Goal: Task Accomplishment & Management: Manage account settings

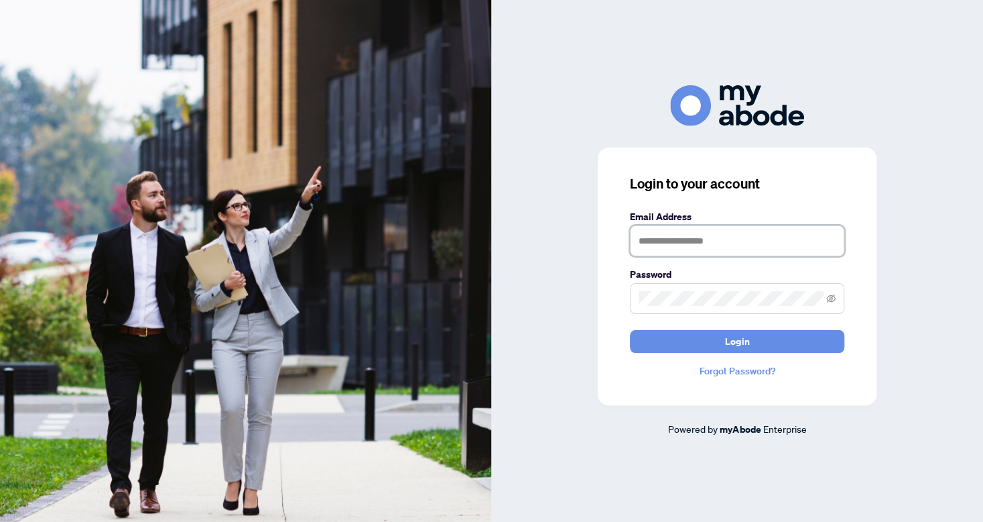
click at [741, 241] on input "text" at bounding box center [737, 240] width 215 height 31
type input "**********"
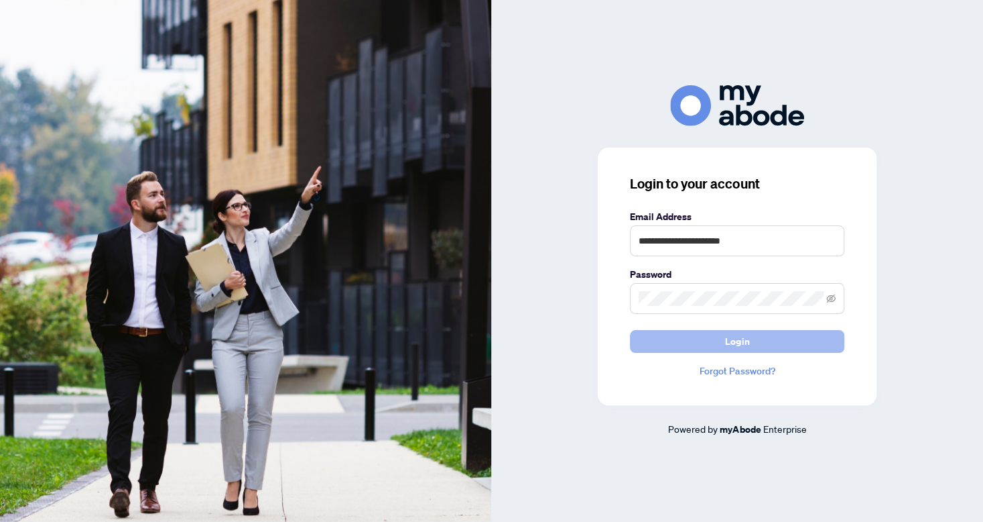
click at [720, 340] on button "Login" at bounding box center [737, 341] width 215 height 23
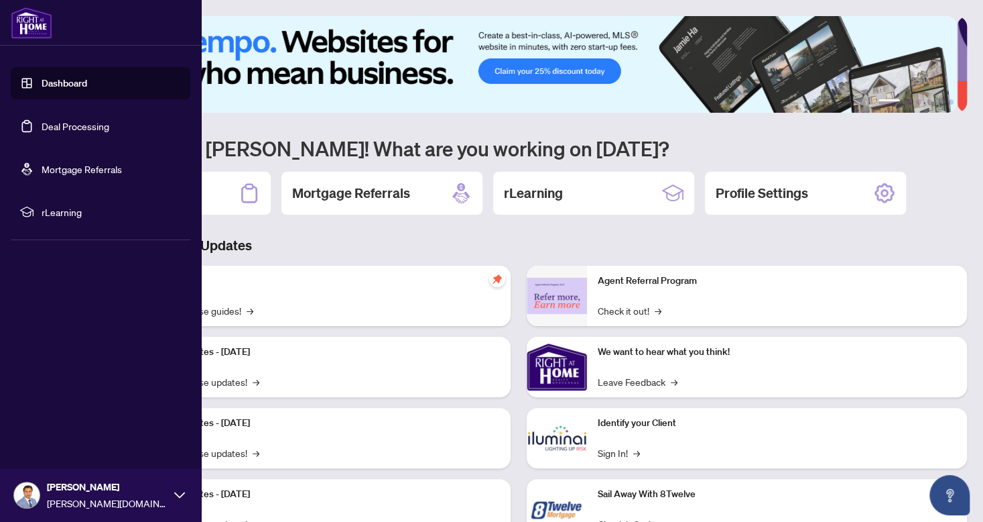
click at [64, 130] on link "Deal Processing" at bounding box center [76, 126] width 68 height 12
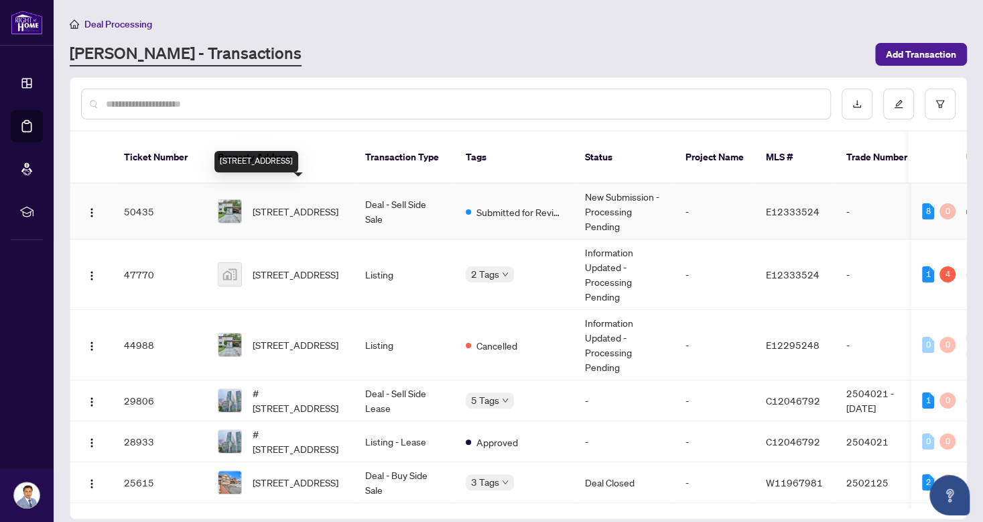
click at [292, 204] on span "[STREET_ADDRESS]" at bounding box center [296, 211] width 86 height 15
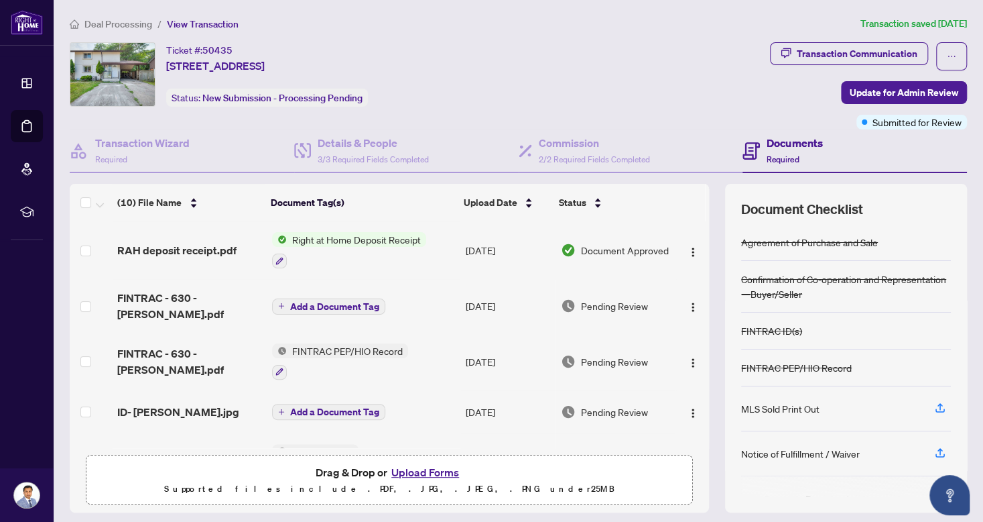
click at [358, 239] on span "Right at Home Deposit Receipt" at bounding box center [356, 239] width 139 height 15
click at [337, 306] on span "Right at Home Deposit Receipt" at bounding box center [352, 304] width 139 height 15
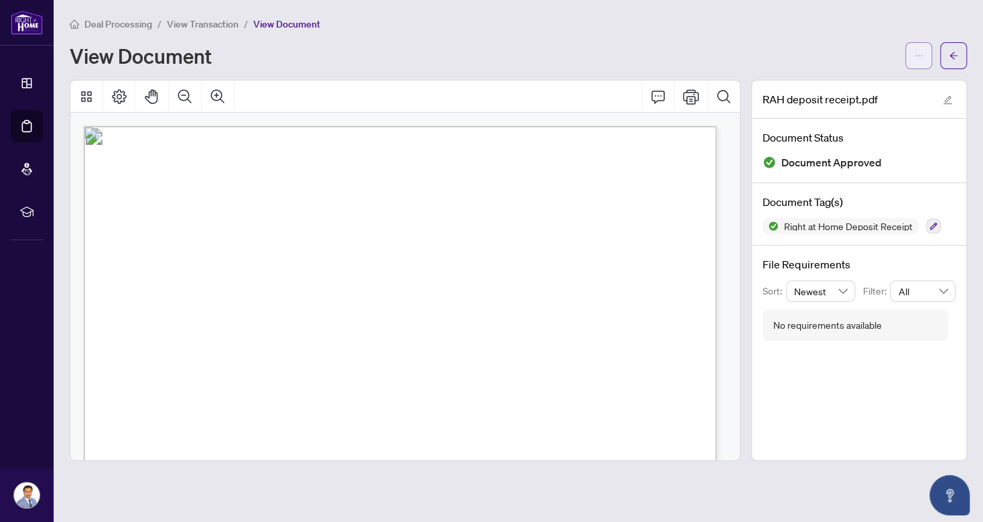
click at [922, 52] on icon "ellipsis" at bounding box center [918, 55] width 9 height 9
click at [857, 84] on span "Download" at bounding box center [871, 84] width 102 height 15
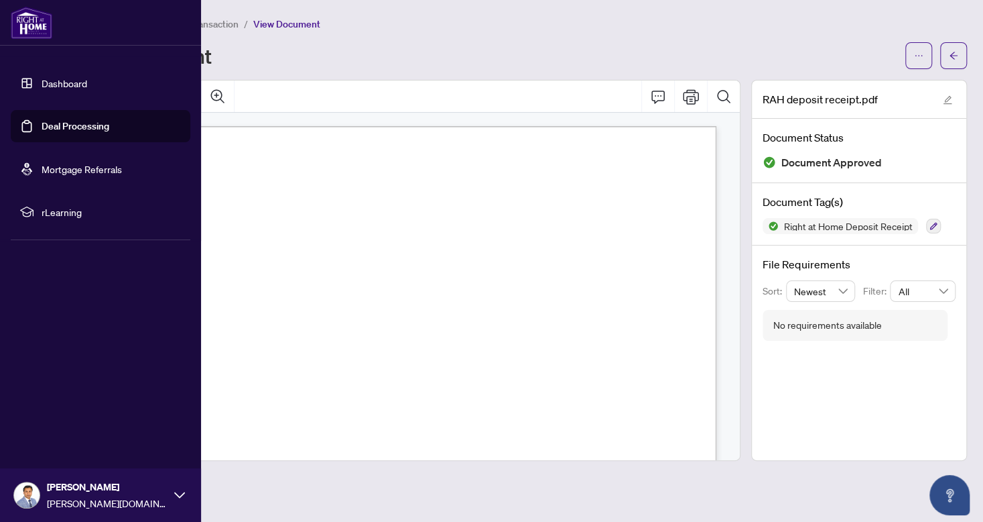
click at [53, 123] on link "Deal Processing" at bounding box center [76, 126] width 68 height 12
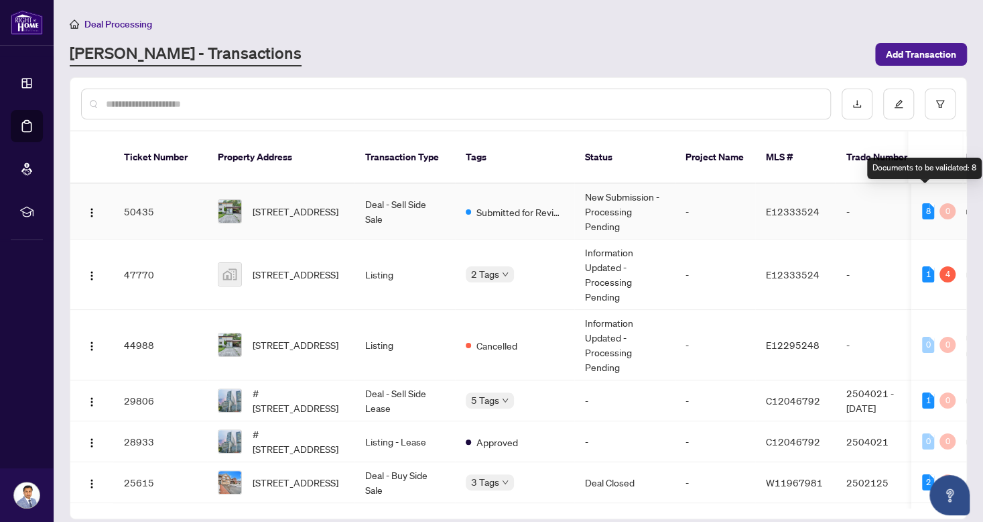
click at [924, 203] on div "8" at bounding box center [928, 211] width 12 height 16
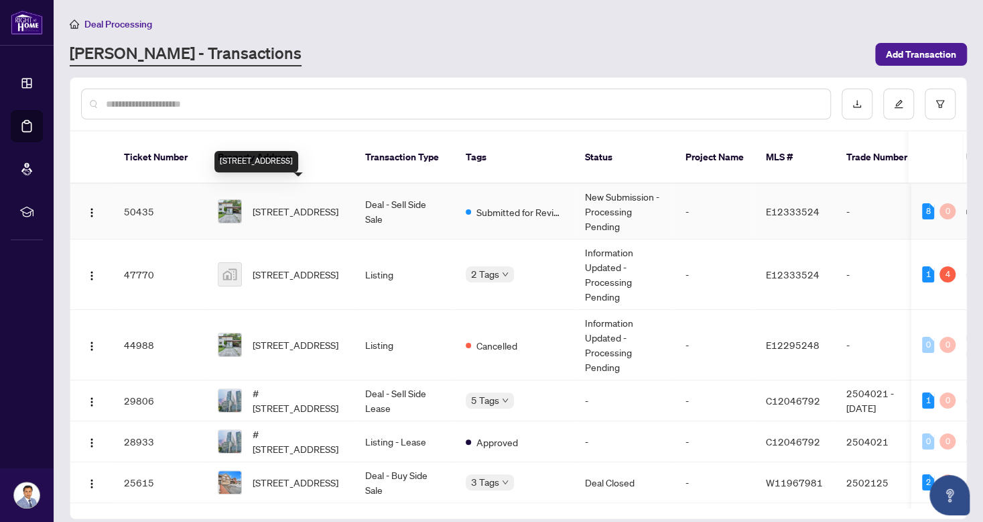
click at [282, 204] on span "[STREET_ADDRESS]" at bounding box center [296, 211] width 86 height 15
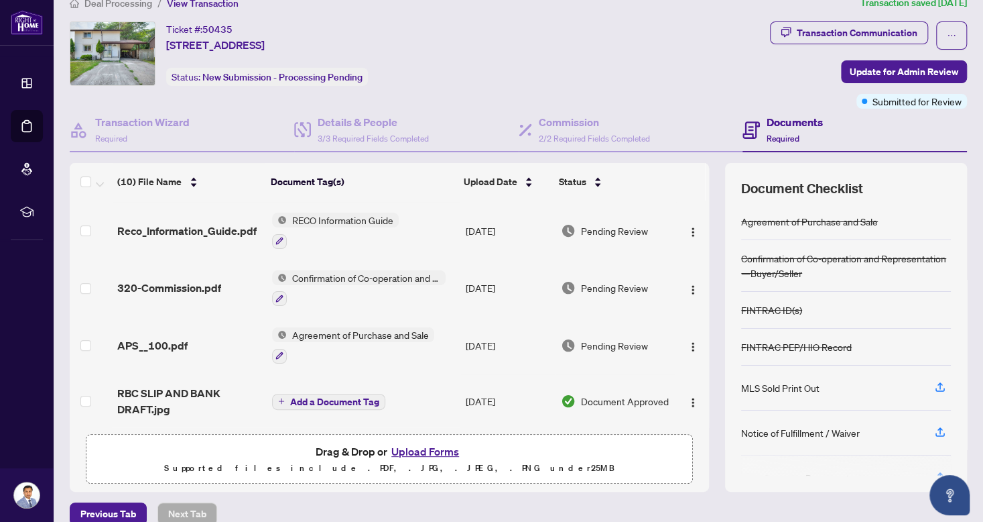
scroll to position [38, 0]
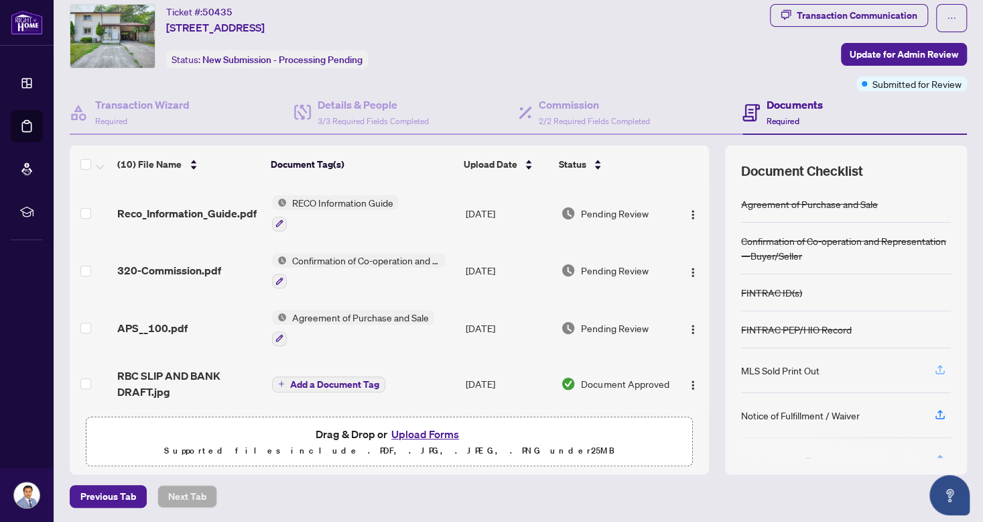
click at [935, 365] on icon "button" at bounding box center [941, 369] width 12 height 12
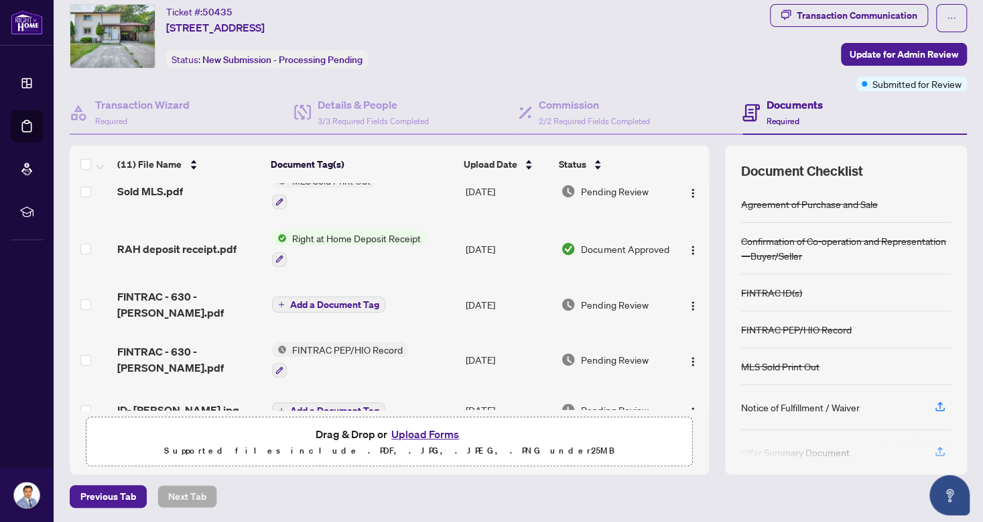
scroll to position [0, 0]
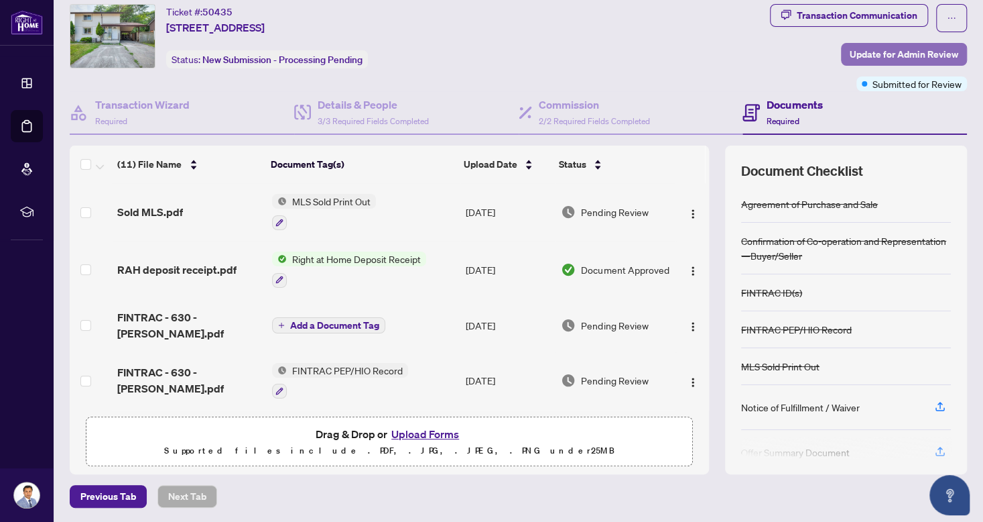
click at [869, 54] on span "Update for Admin Review" at bounding box center [904, 54] width 109 height 21
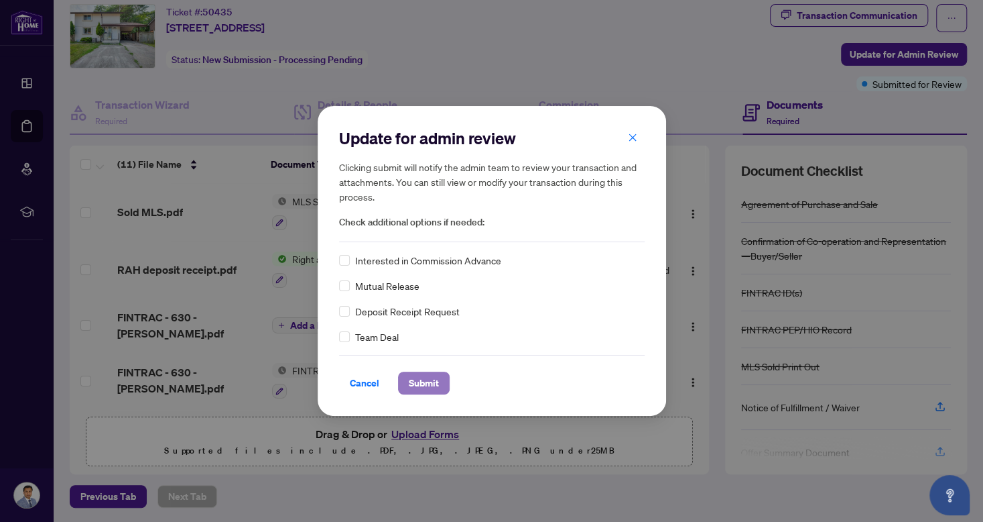
click at [414, 380] on span "Submit" at bounding box center [424, 382] width 30 height 21
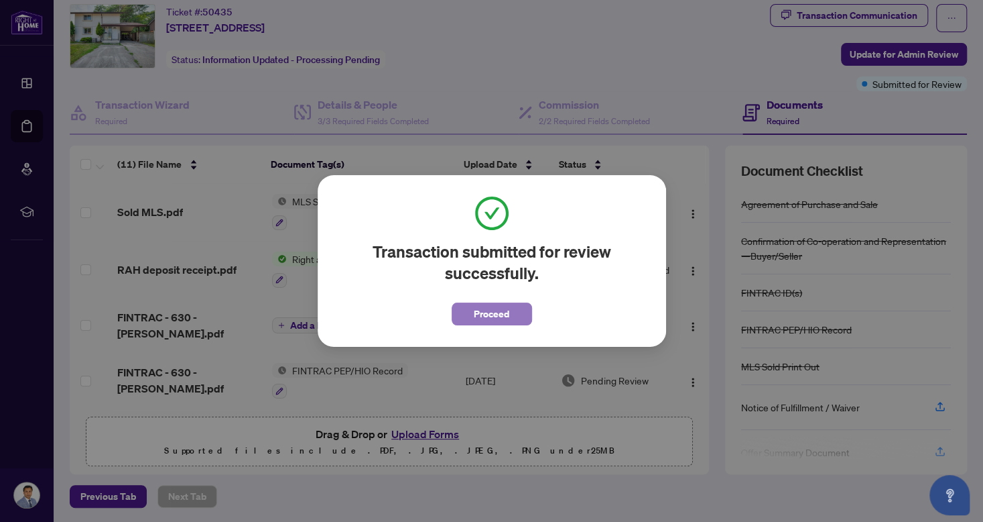
click at [476, 313] on span "Proceed" at bounding box center [492, 313] width 36 height 21
